Goal: Use online tool/utility: Utilize a website feature to perform a specific function

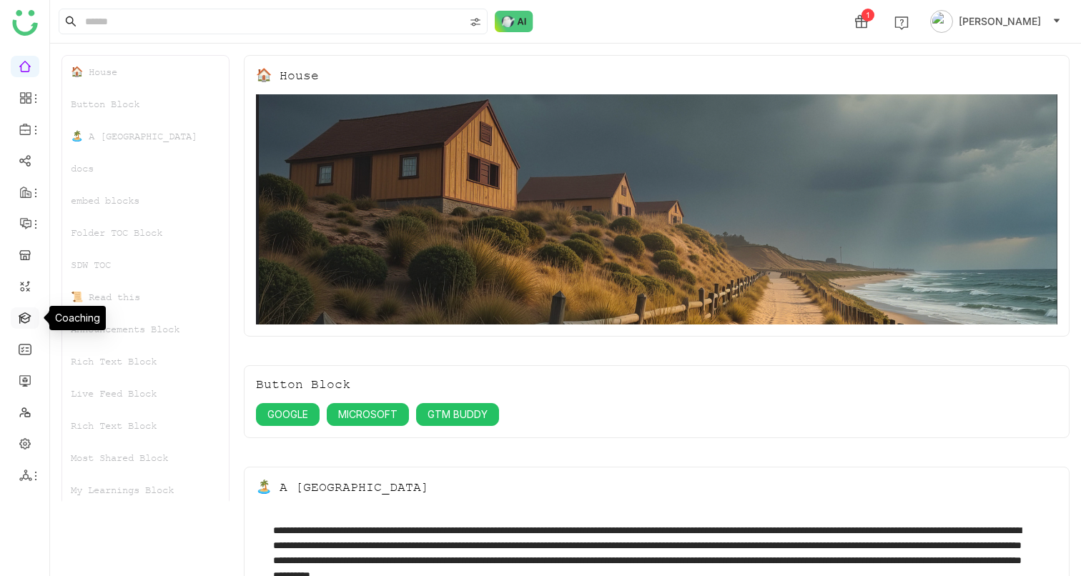
click at [31, 317] on link at bounding box center [25, 317] width 13 height 12
click at [20, 323] on link at bounding box center [25, 317] width 13 height 12
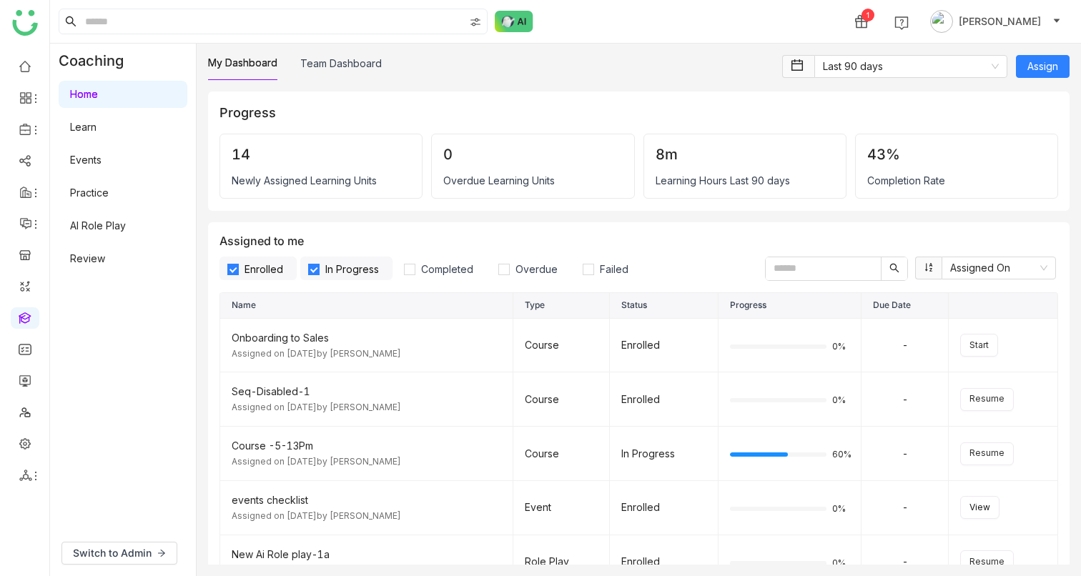
click at [85, 222] on link "AI Role Play" at bounding box center [98, 225] width 56 height 12
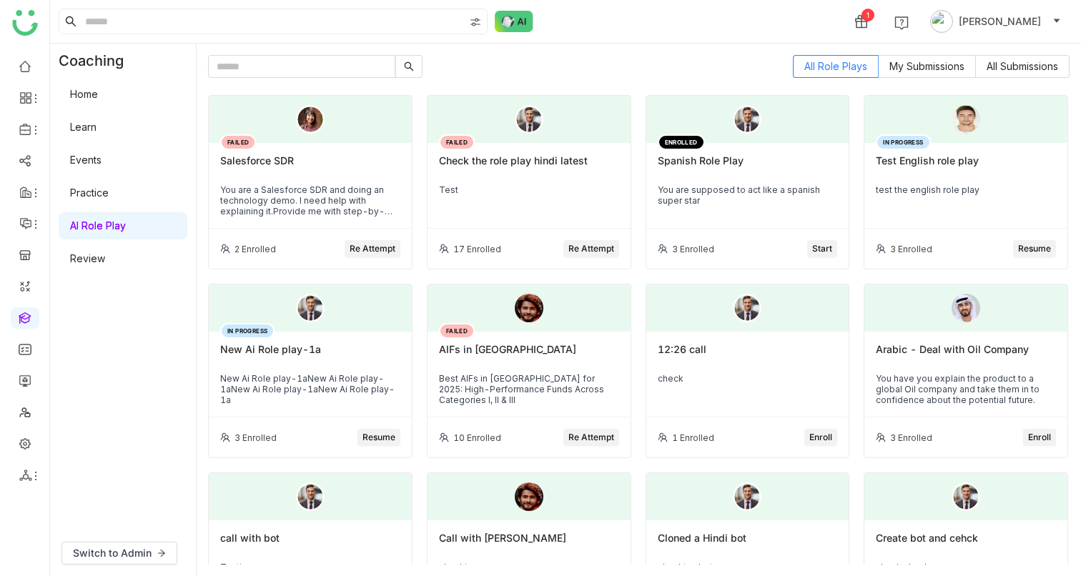
click at [372, 249] on span "Re Attempt" at bounding box center [373, 249] width 46 height 14
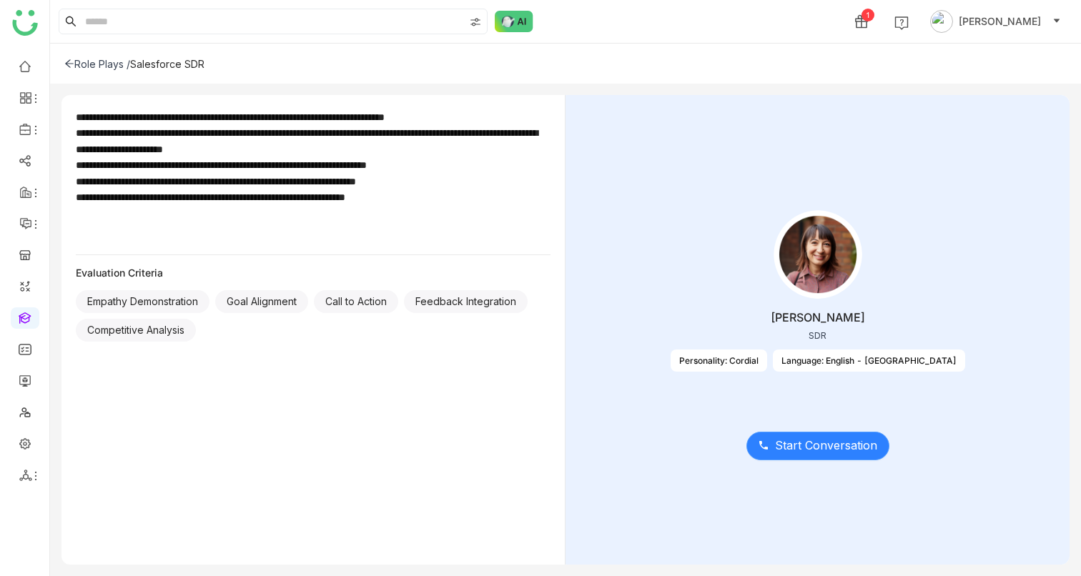
click at [830, 451] on span "Start Conversation" at bounding box center [826, 446] width 102 height 18
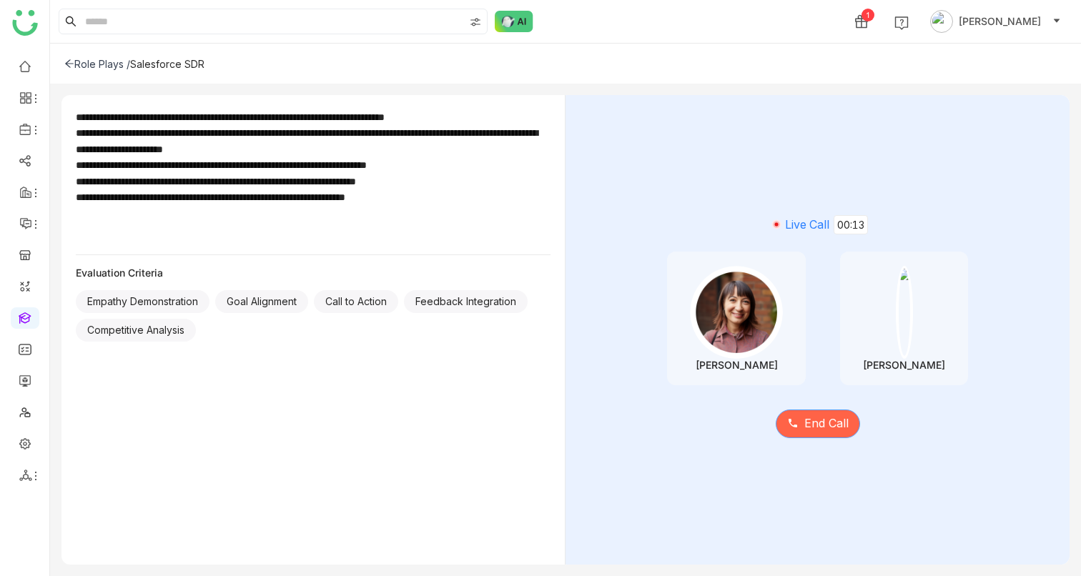
click at [812, 425] on span "End Call" at bounding box center [826, 424] width 44 height 18
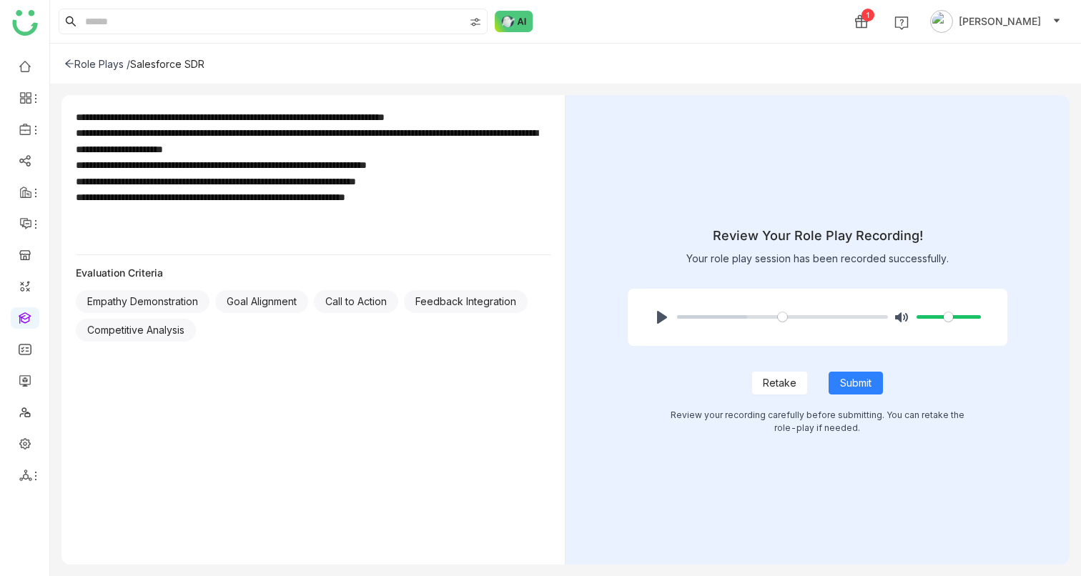
click at [658, 329] on div "Pause Play % buffered 00:00 Unmute Mute" at bounding box center [817, 317] width 379 height 57
click at [658, 319] on button "Pause Play" at bounding box center [661, 317] width 23 height 23
click at [851, 380] on span "Submit" at bounding box center [855, 383] width 31 height 16
type input "***"
